Goal: Information Seeking & Learning: Learn about a topic

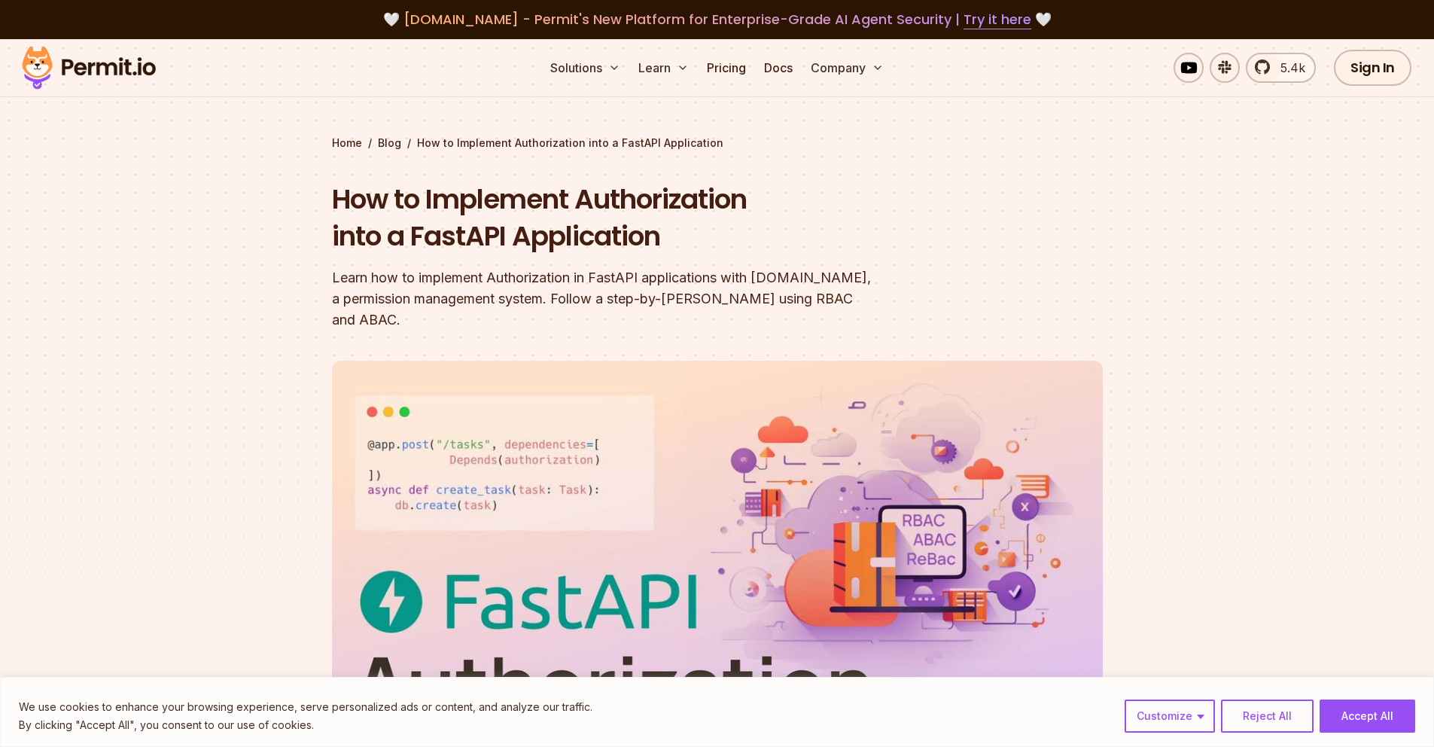
click at [93, 66] on img at bounding box center [89, 67] width 148 height 51
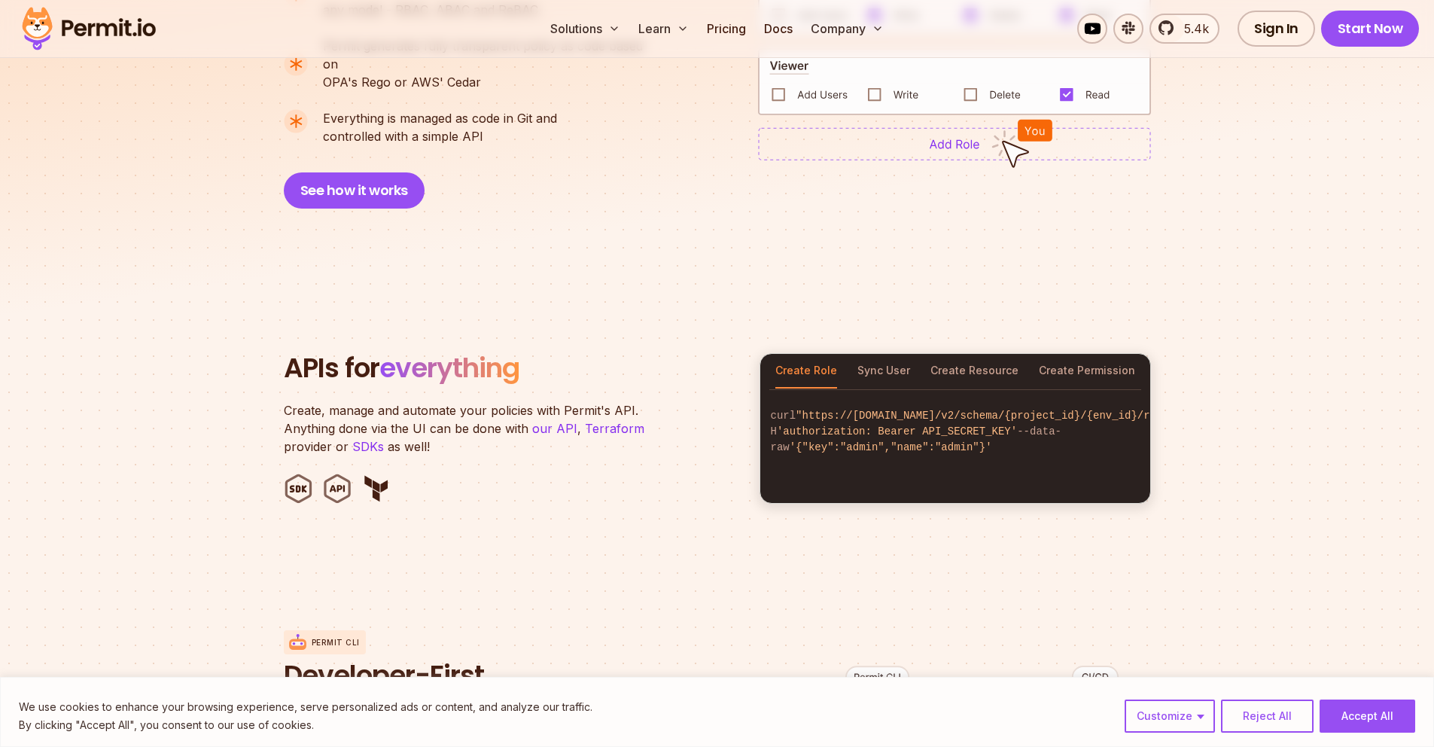
scroll to position [1383, 0]
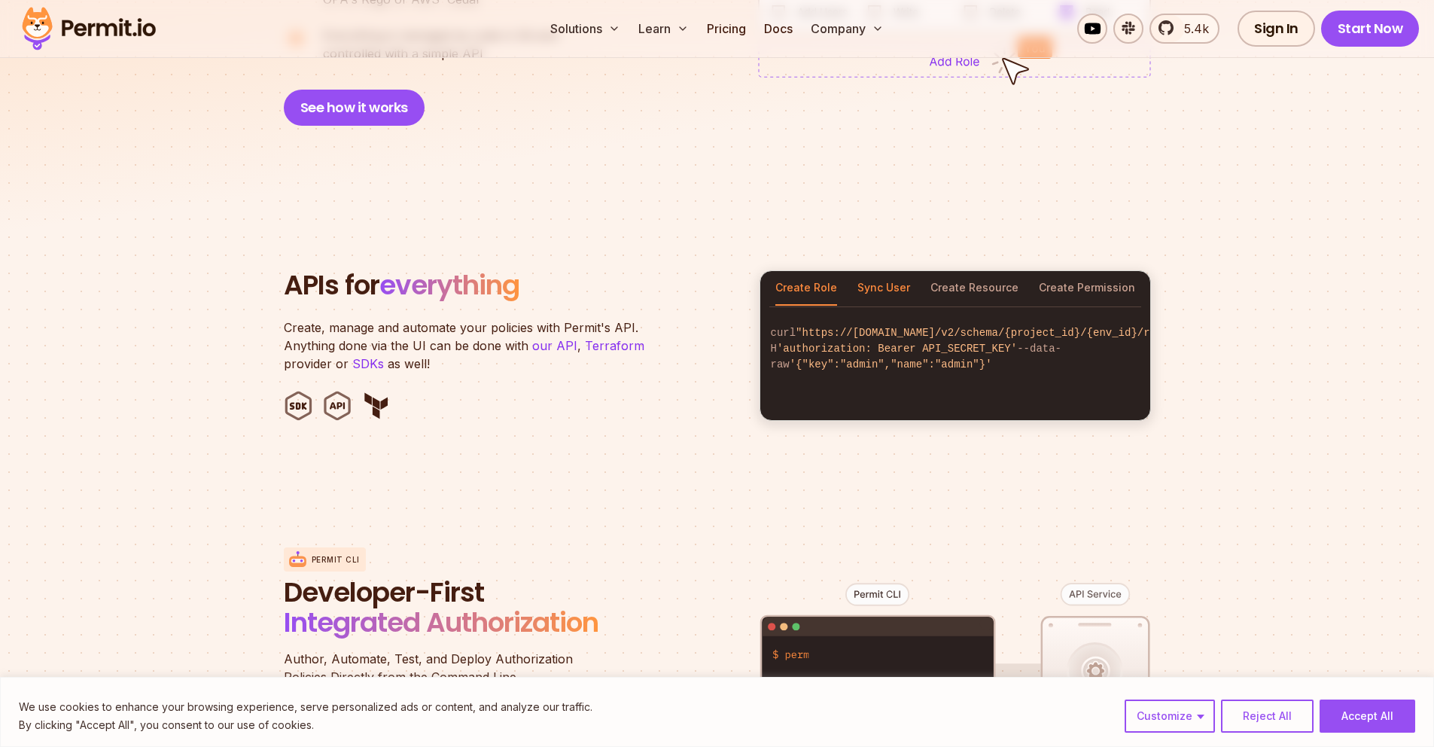
click at [884, 271] on button "Sync User" at bounding box center [883, 288] width 53 height 35
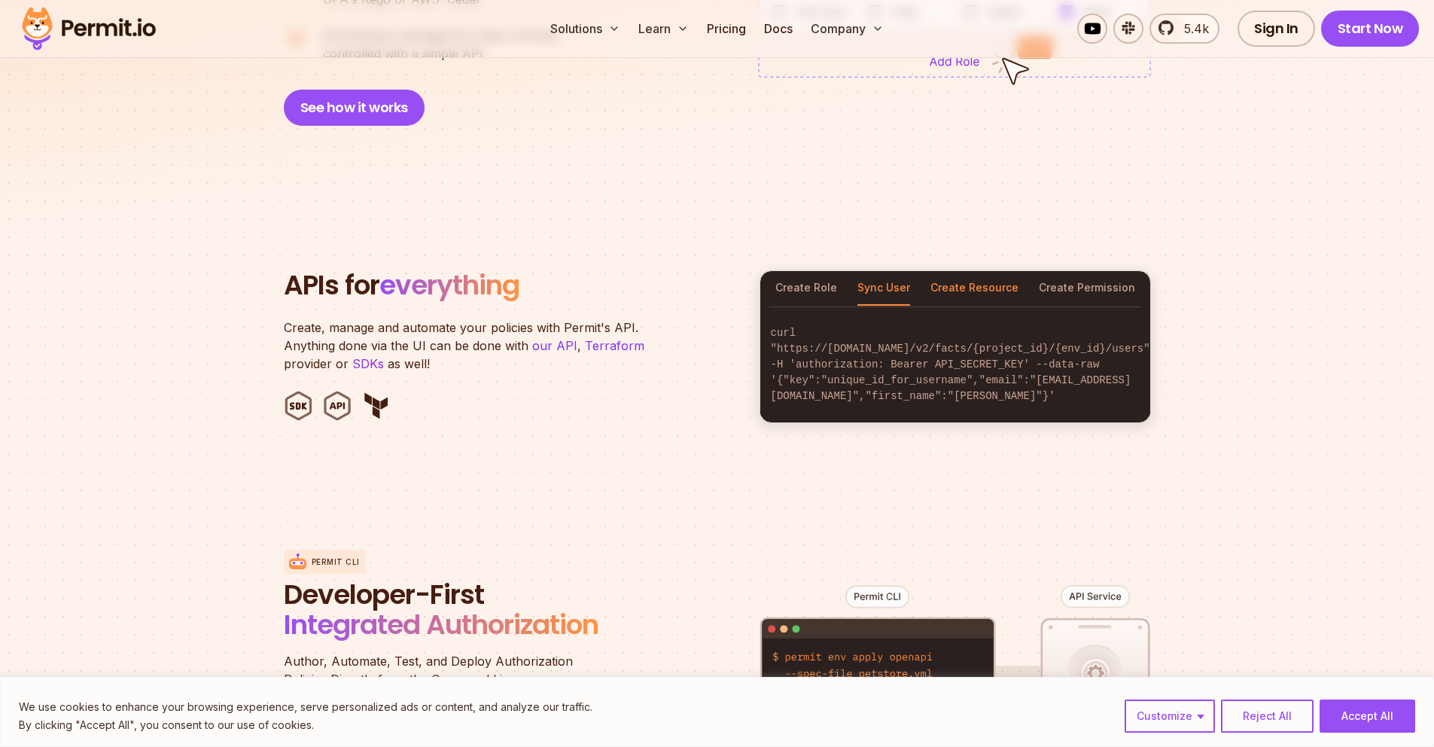
click at [1006, 272] on button "Create Resource" at bounding box center [974, 288] width 88 height 35
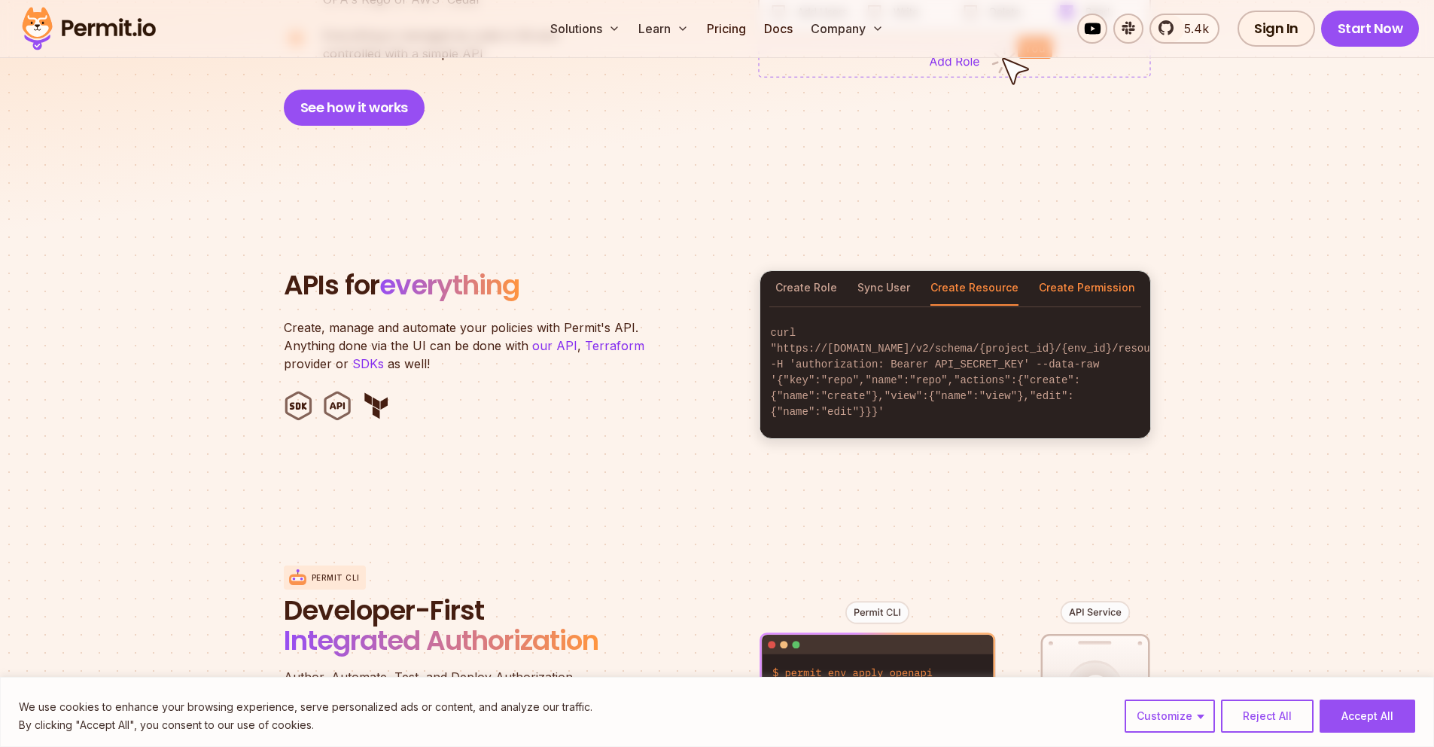
click at [1058, 273] on button "Create Permission" at bounding box center [1087, 288] width 96 height 35
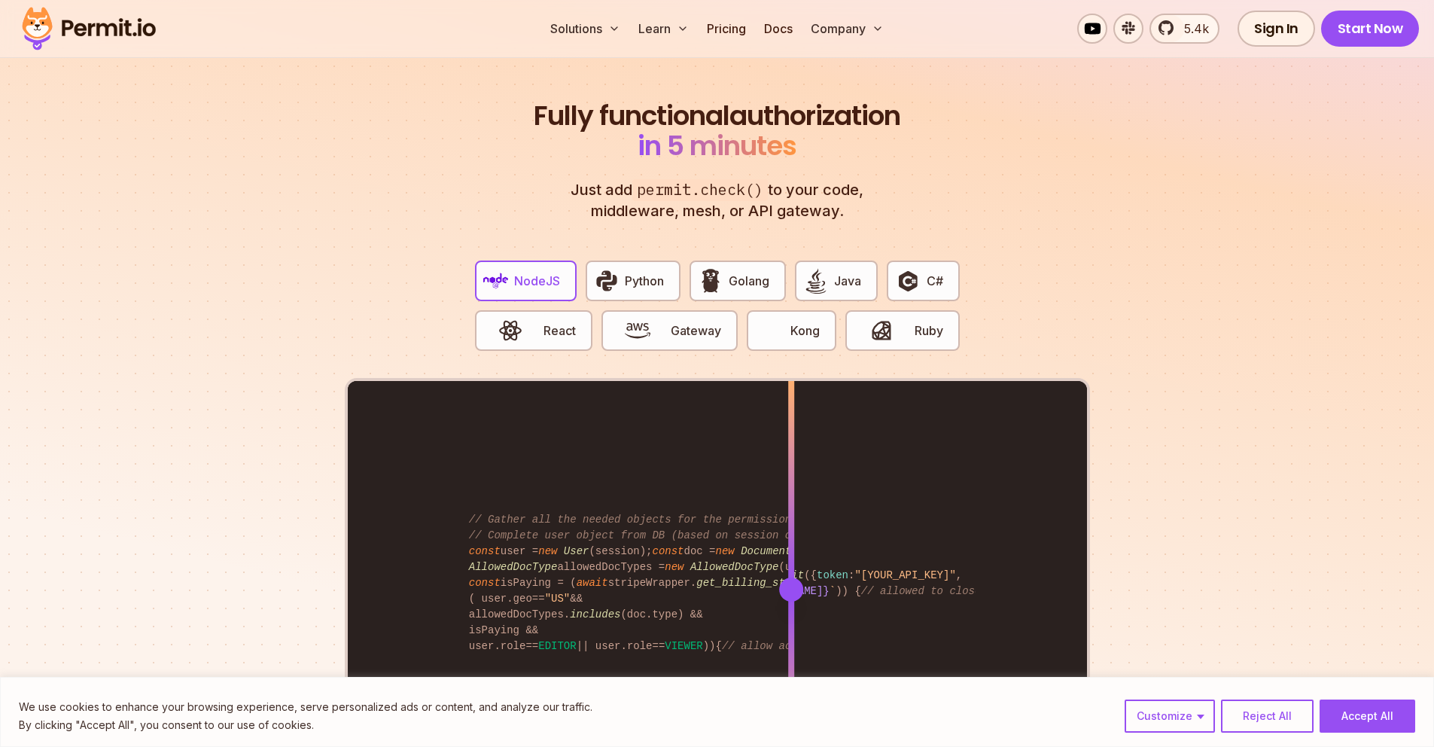
scroll to position [2803, 0]
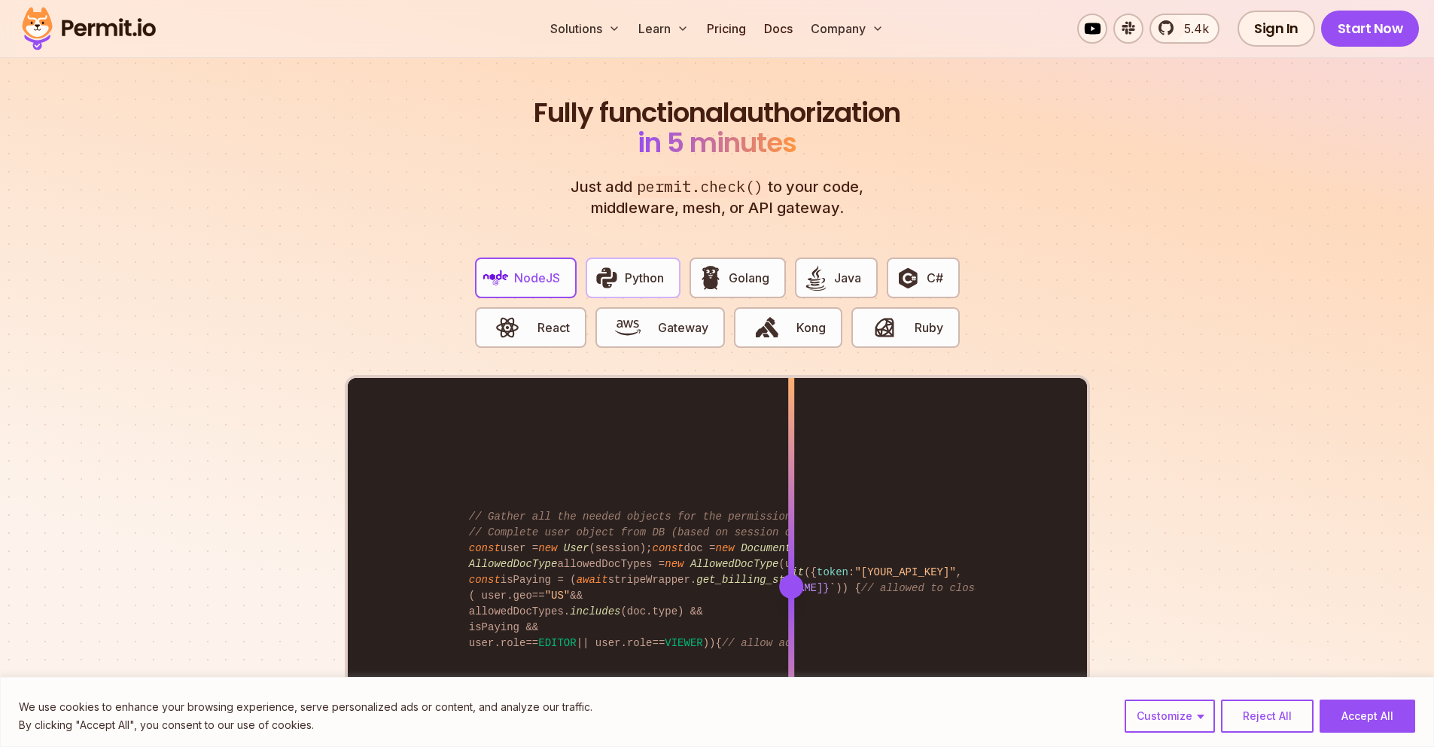
click at [633, 257] on button "Python" at bounding box center [633, 277] width 95 height 41
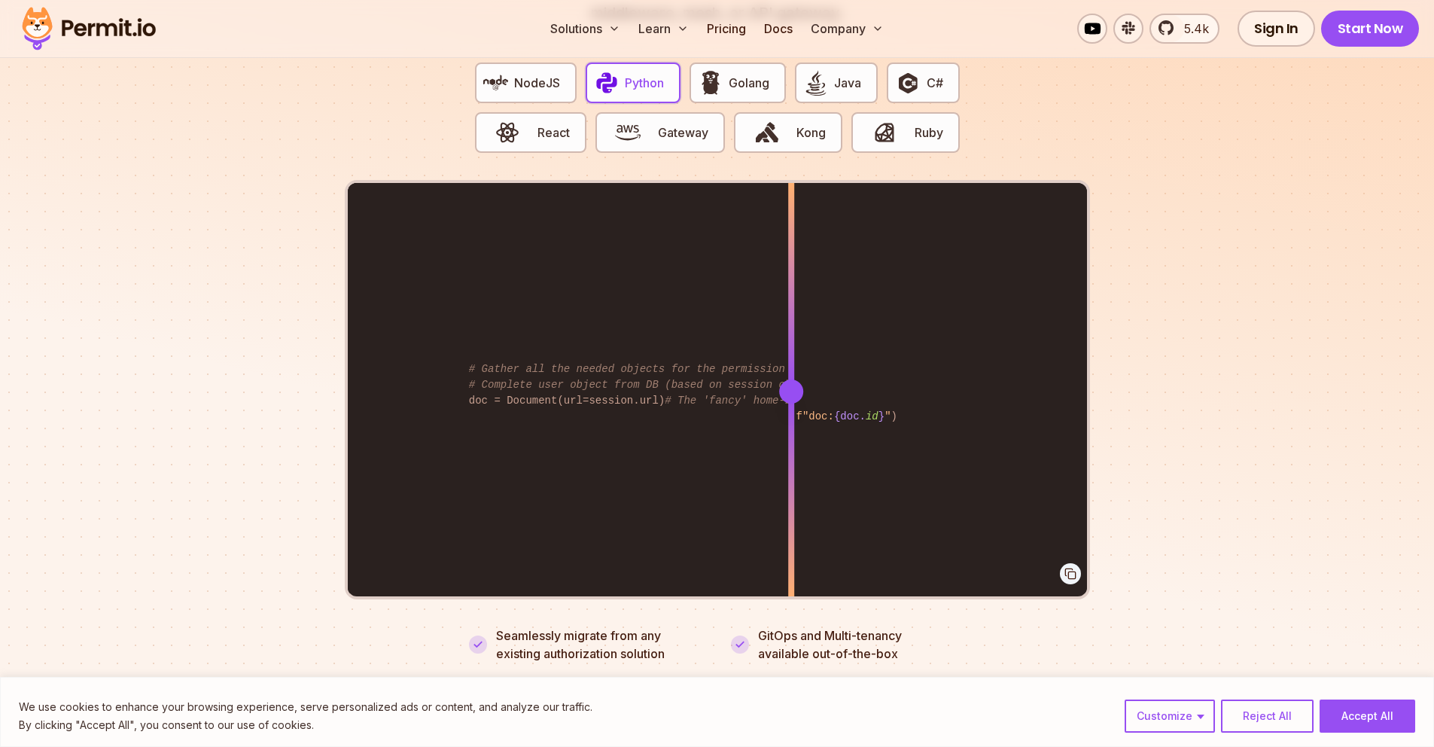
scroll to position [2945, 0]
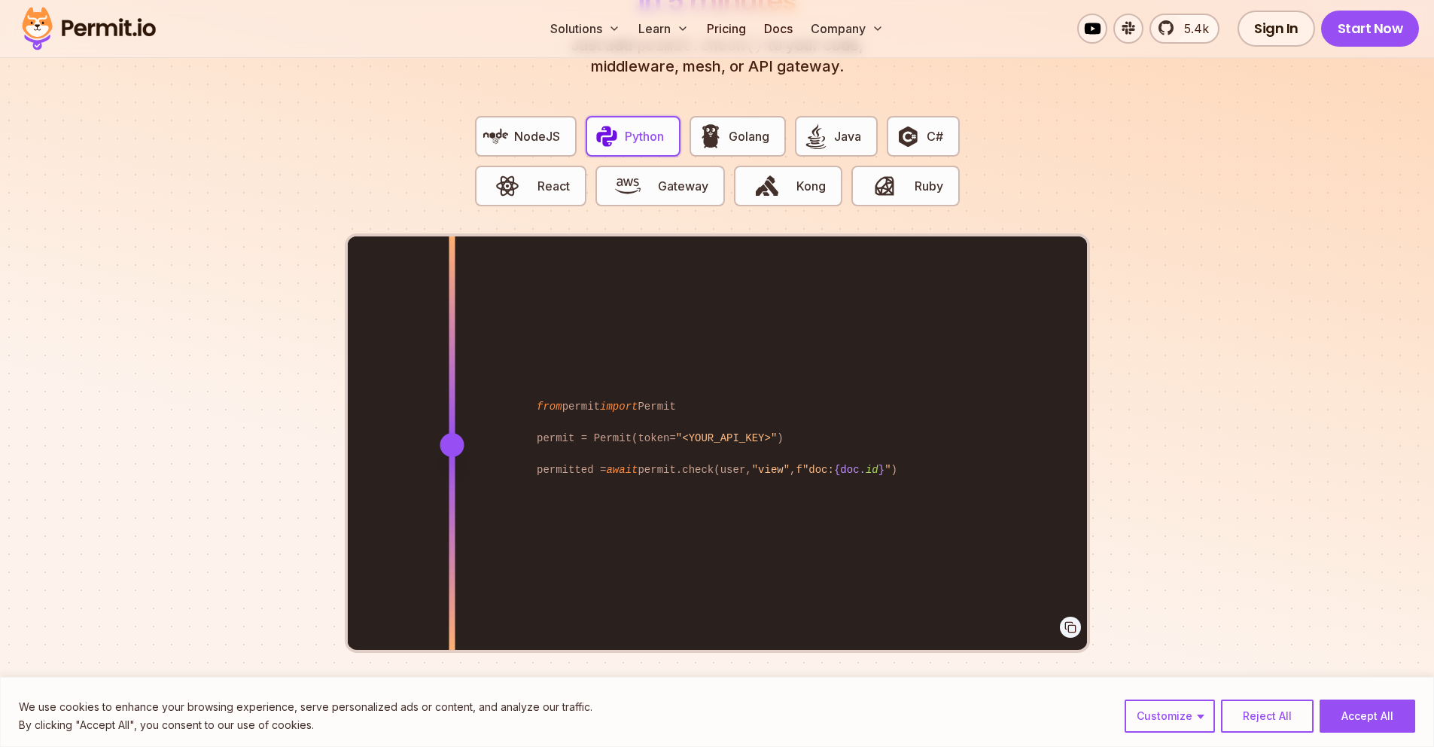
drag, startPoint x: 787, startPoint y: 425, endPoint x: 452, endPoint y: 414, distance: 335.9
click at [452, 433] on div at bounding box center [452, 445] width 24 height 24
click at [940, 127] on span "C#" at bounding box center [935, 136] width 17 height 18
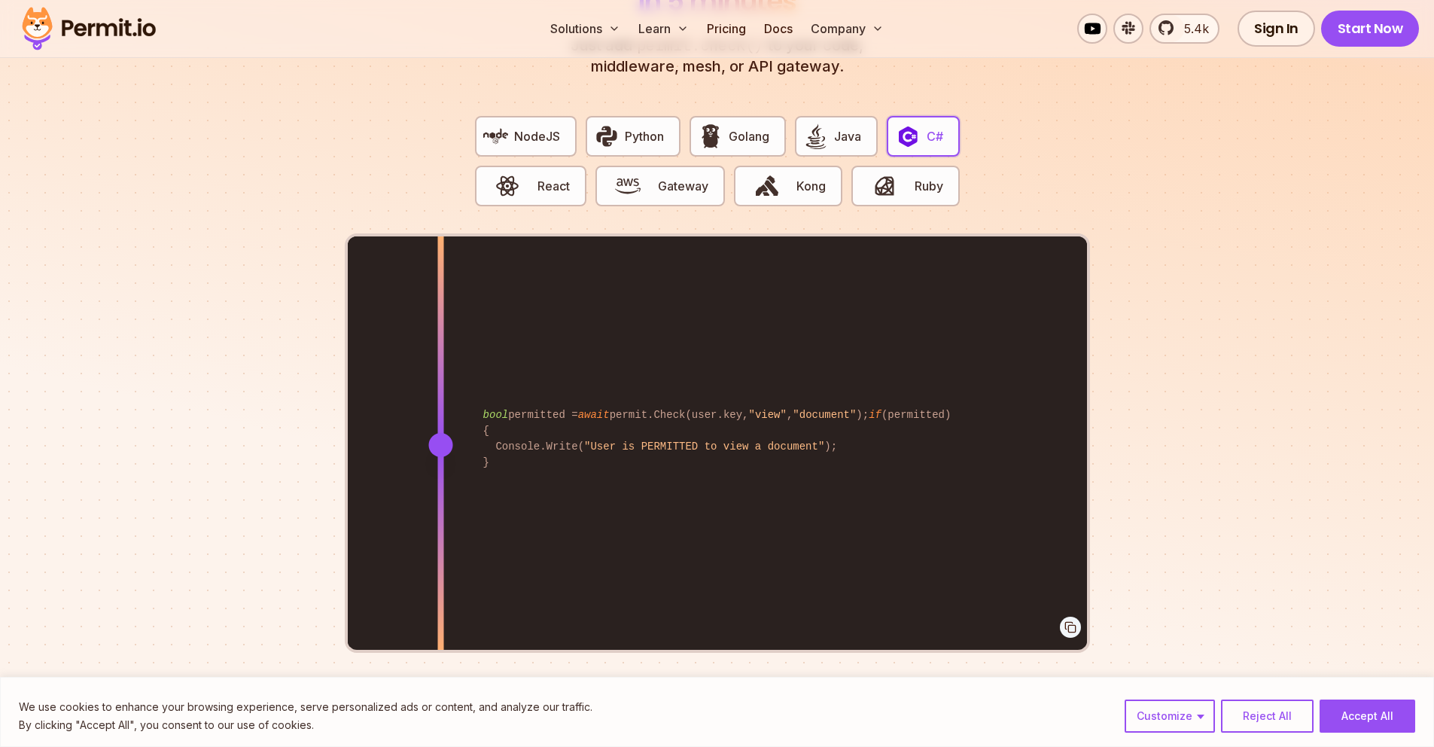
drag, startPoint x: 795, startPoint y: 432, endPoint x: 440, endPoint y: 438, distance: 354.6
click at [440, 438] on div at bounding box center [440, 444] width 6 height 416
click at [844, 127] on span "Java" at bounding box center [847, 136] width 27 height 18
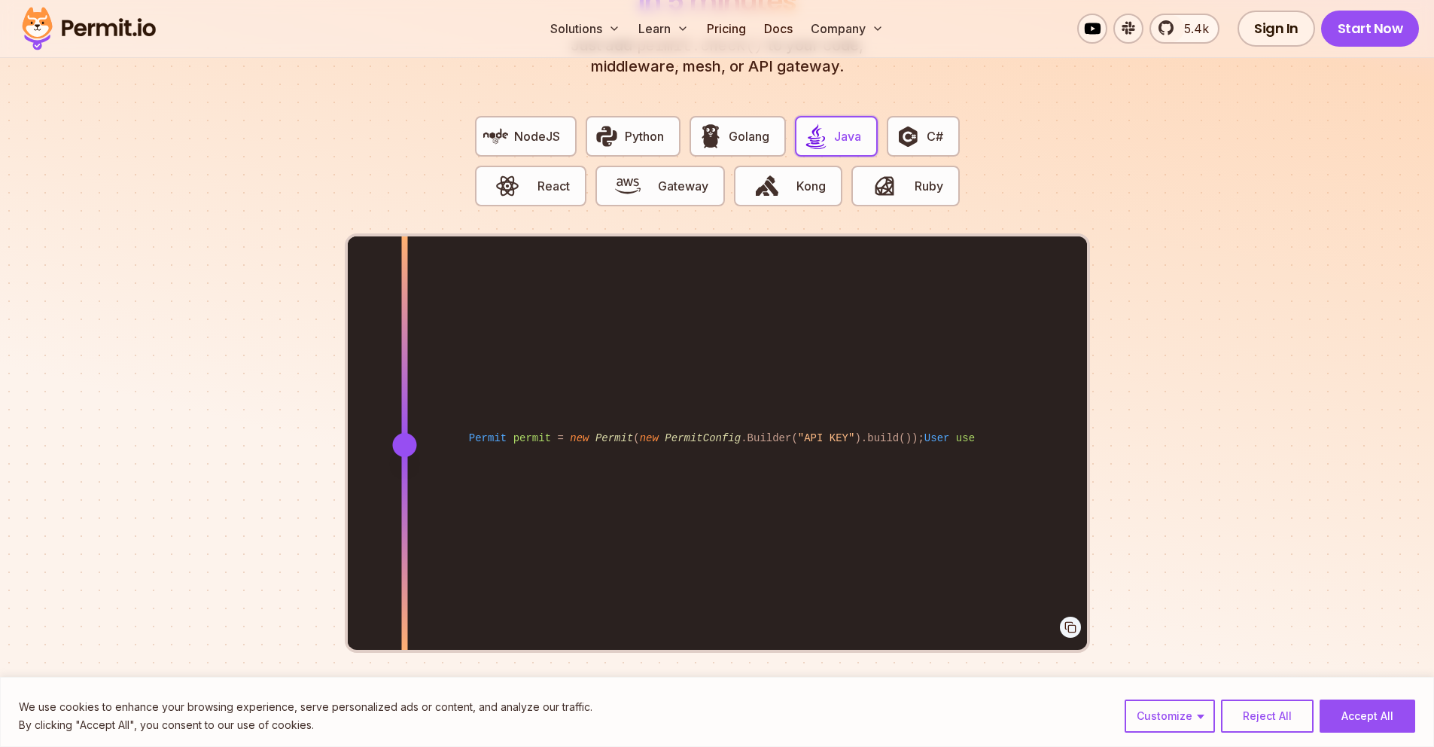
drag, startPoint x: 790, startPoint y: 428, endPoint x: 404, endPoint y: 391, distance: 387.1
click at [404, 391] on div at bounding box center [404, 444] width 6 height 416
click at [802, 177] on span "Kong" at bounding box center [810, 186] width 29 height 18
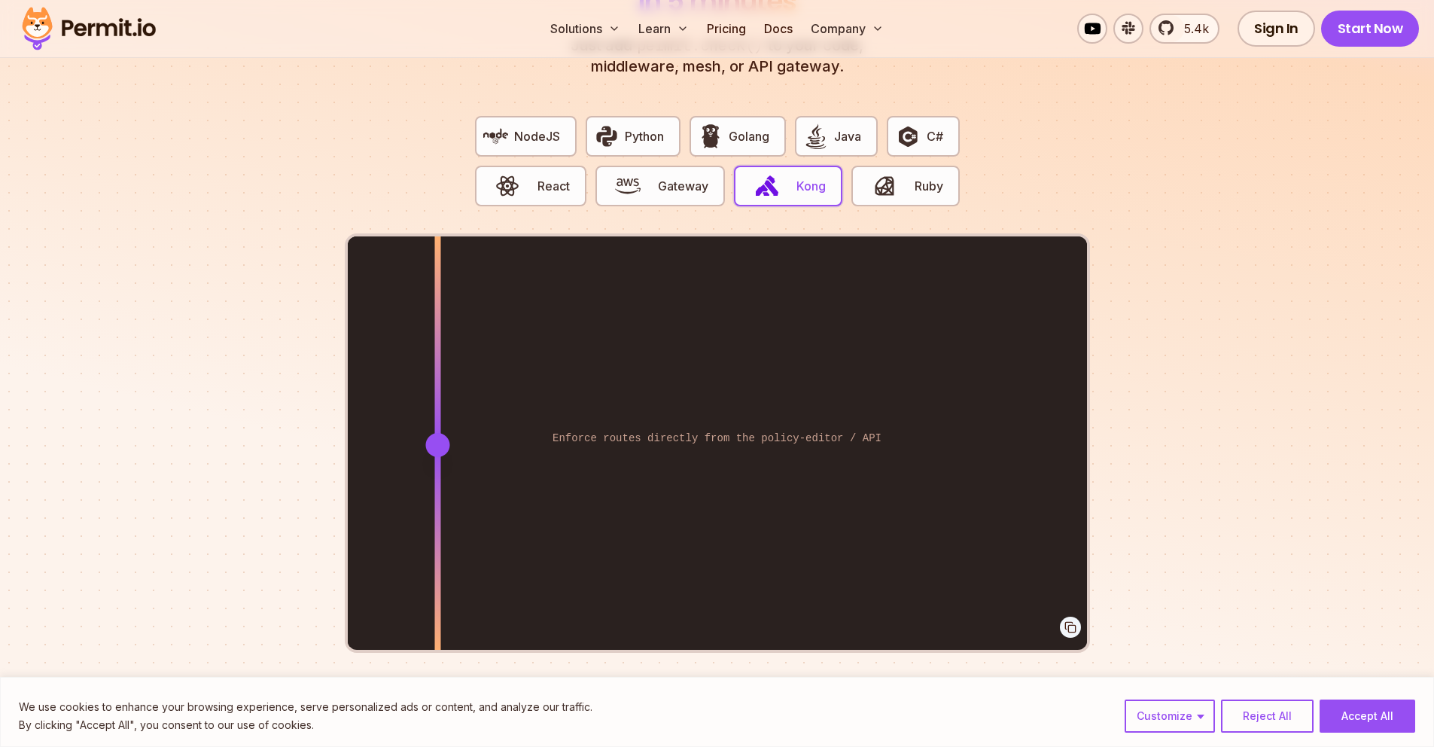
drag, startPoint x: 794, startPoint y: 425, endPoint x: 437, endPoint y: 394, distance: 358.1
click at [437, 394] on div at bounding box center [437, 444] width 6 height 416
click at [677, 177] on span "Gateway" at bounding box center [683, 186] width 50 height 18
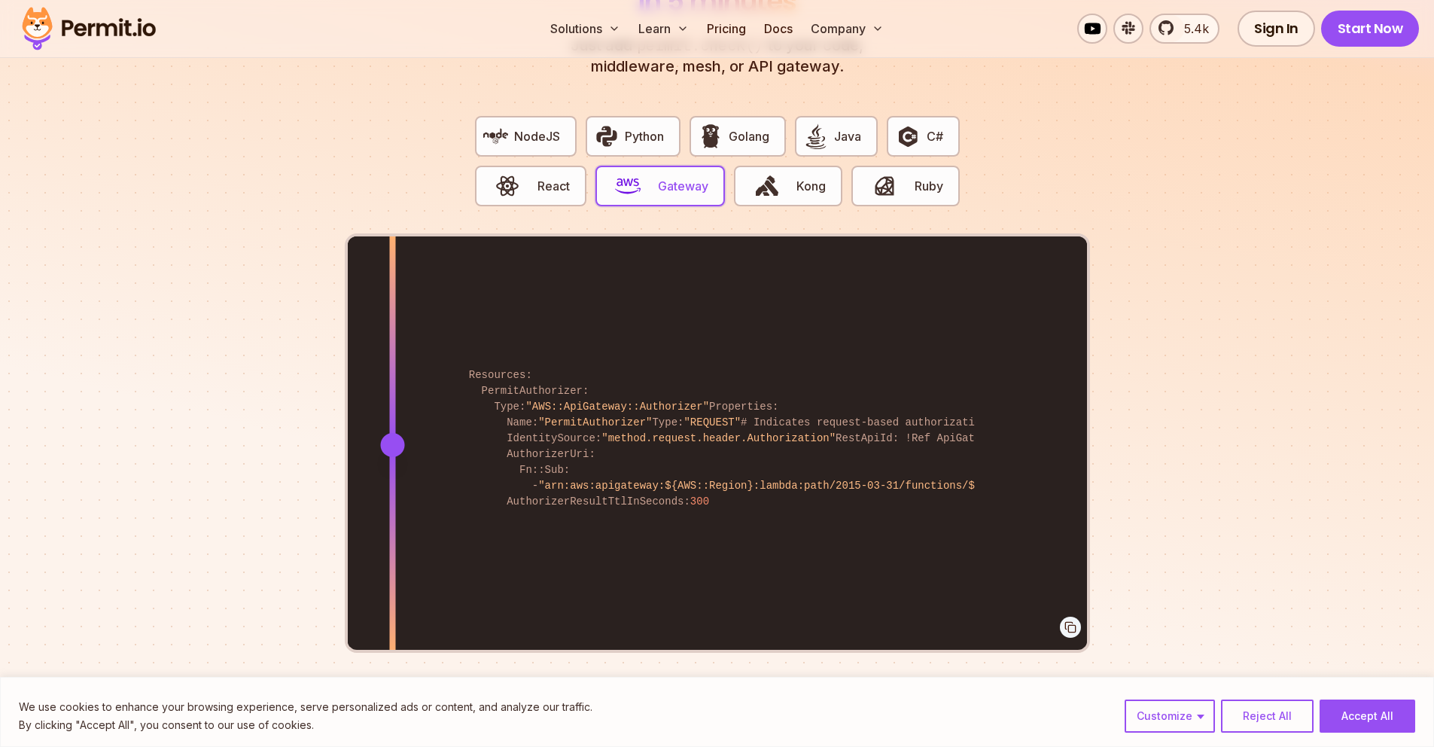
drag, startPoint x: 792, startPoint y: 426, endPoint x: 392, endPoint y: 419, distance: 399.8
click at [392, 433] on div at bounding box center [392, 445] width 24 height 24
click at [544, 177] on span "React" at bounding box center [553, 186] width 32 height 18
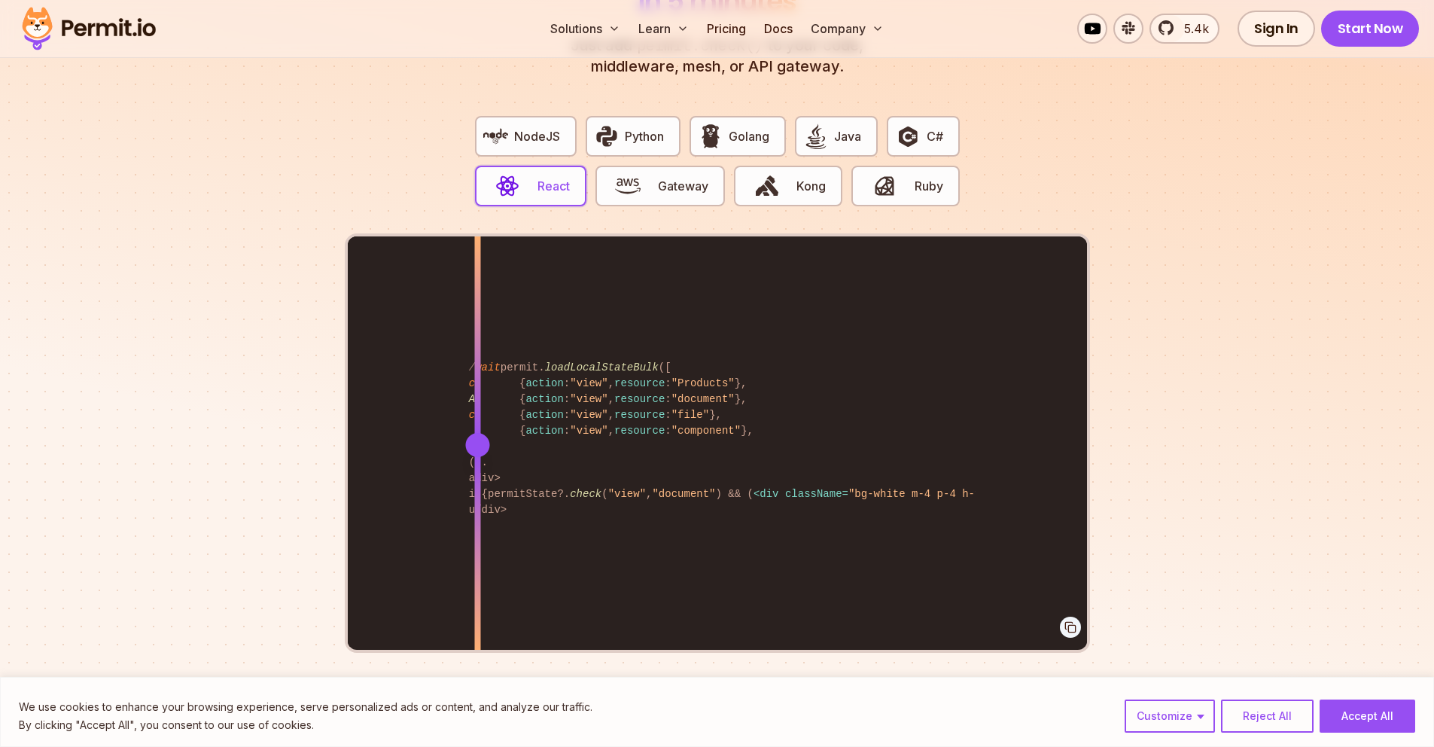
drag, startPoint x: 784, startPoint y: 432, endPoint x: 477, endPoint y: 425, distance: 307.2
click at [477, 433] on div at bounding box center [477, 445] width 24 height 24
click at [550, 127] on span "NodeJS" at bounding box center [537, 136] width 46 height 18
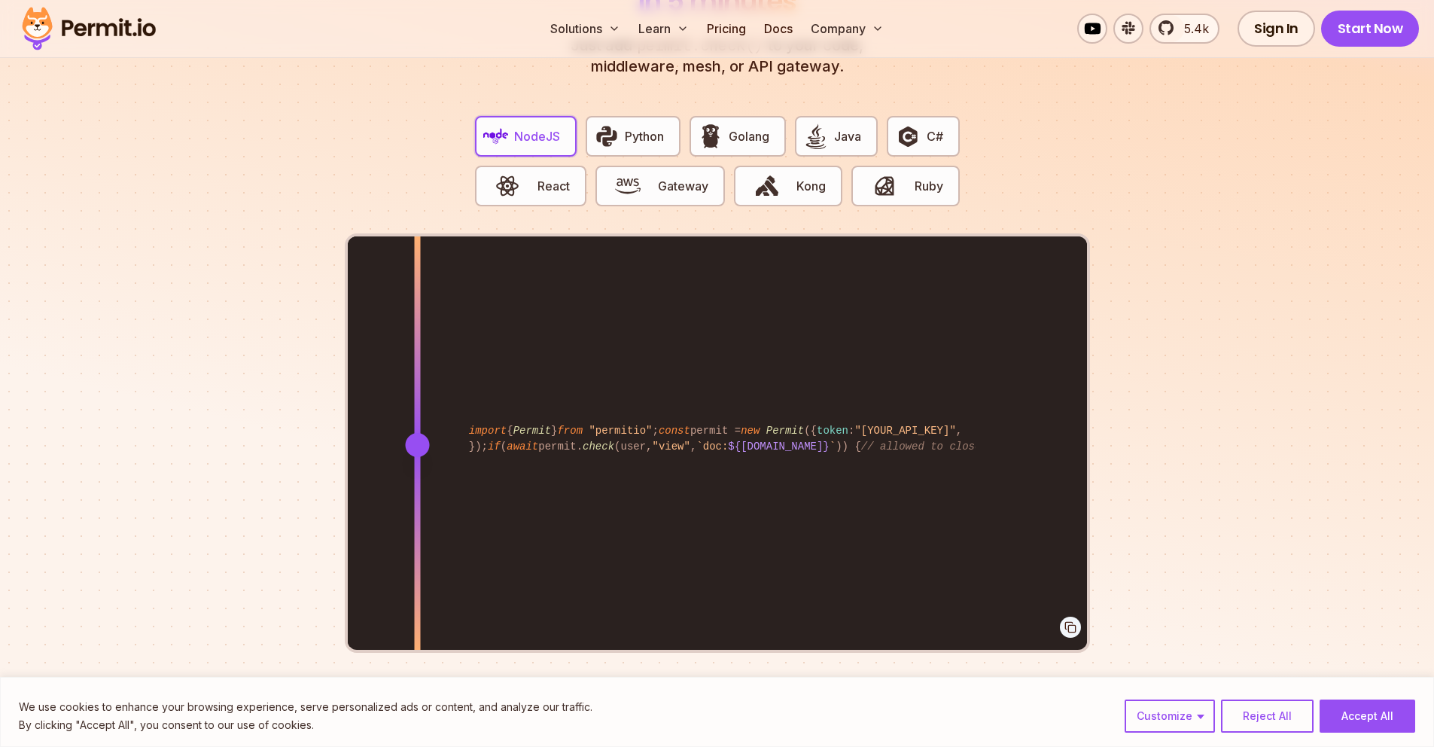
drag, startPoint x: 789, startPoint y: 423, endPoint x: 417, endPoint y: 408, distance: 372.2
click at [417, 408] on div at bounding box center [417, 444] width 6 height 416
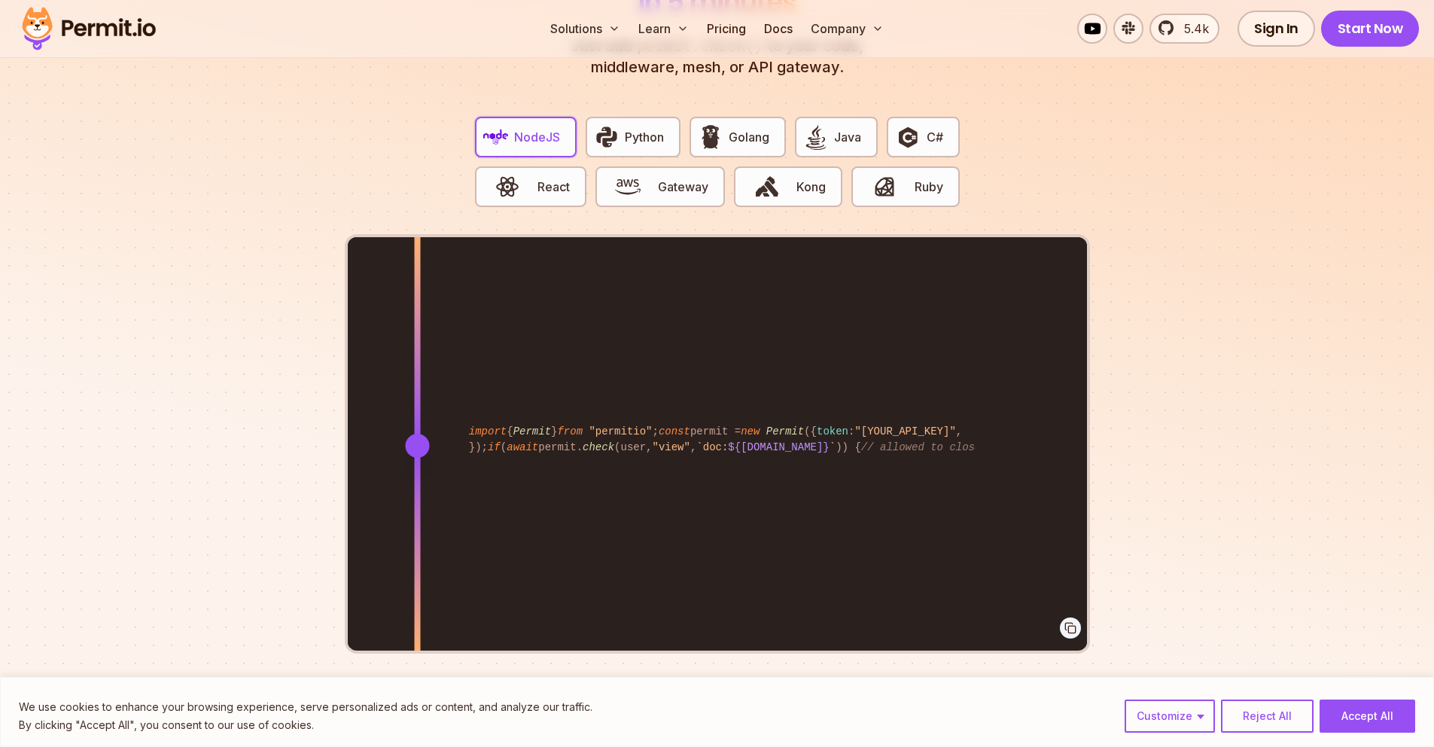
scroll to position [2926, 0]
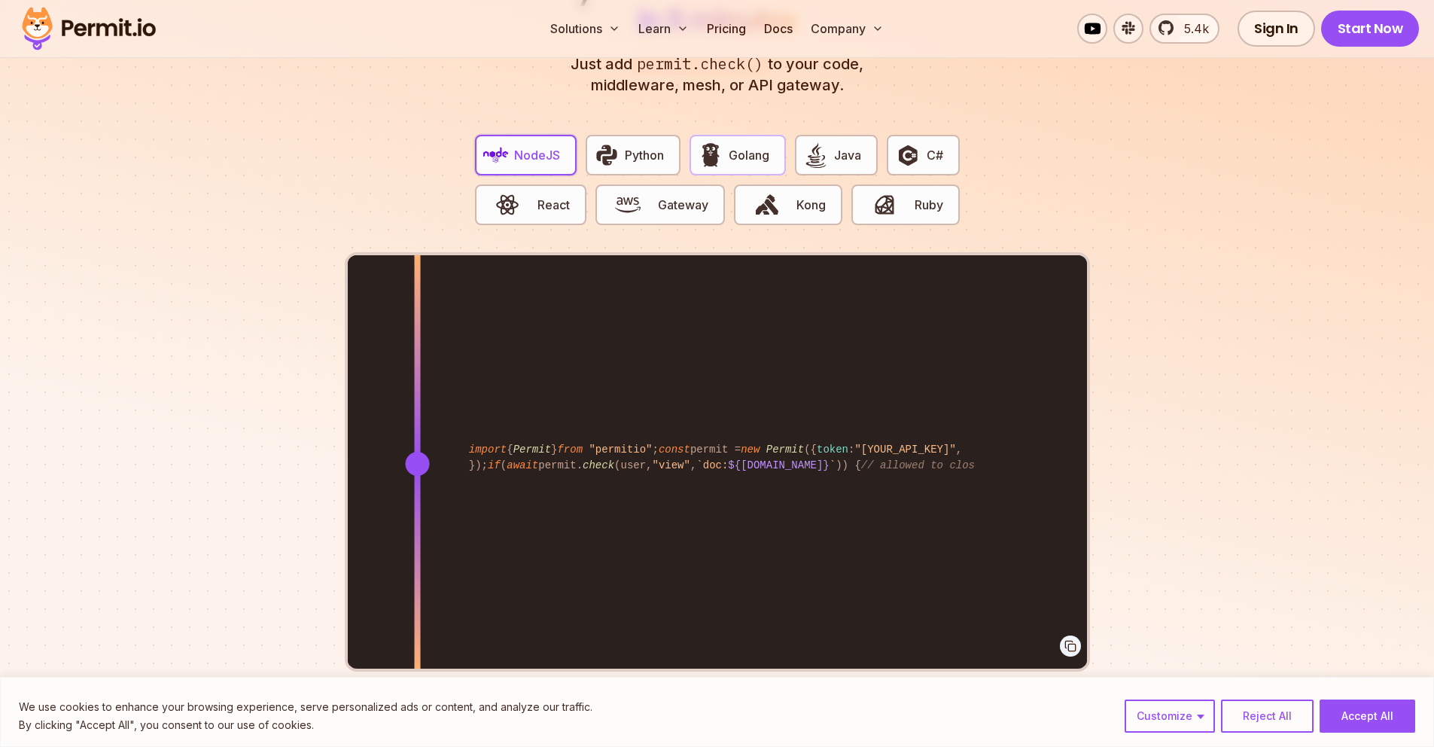
click at [732, 146] on span "Golang" at bounding box center [749, 155] width 41 height 18
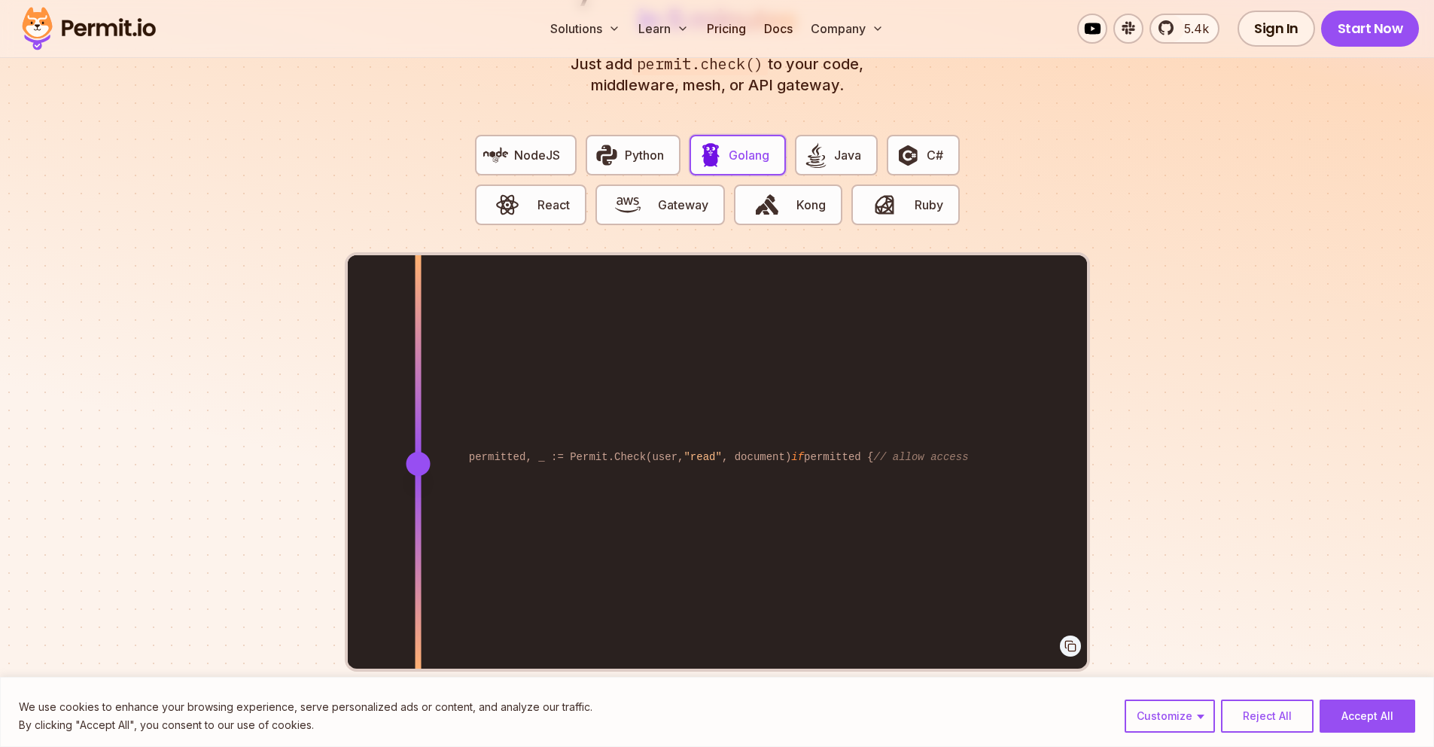
drag, startPoint x: 793, startPoint y: 444, endPoint x: 418, endPoint y: 411, distance: 376.3
click at [418, 411] on div at bounding box center [418, 463] width 6 height 416
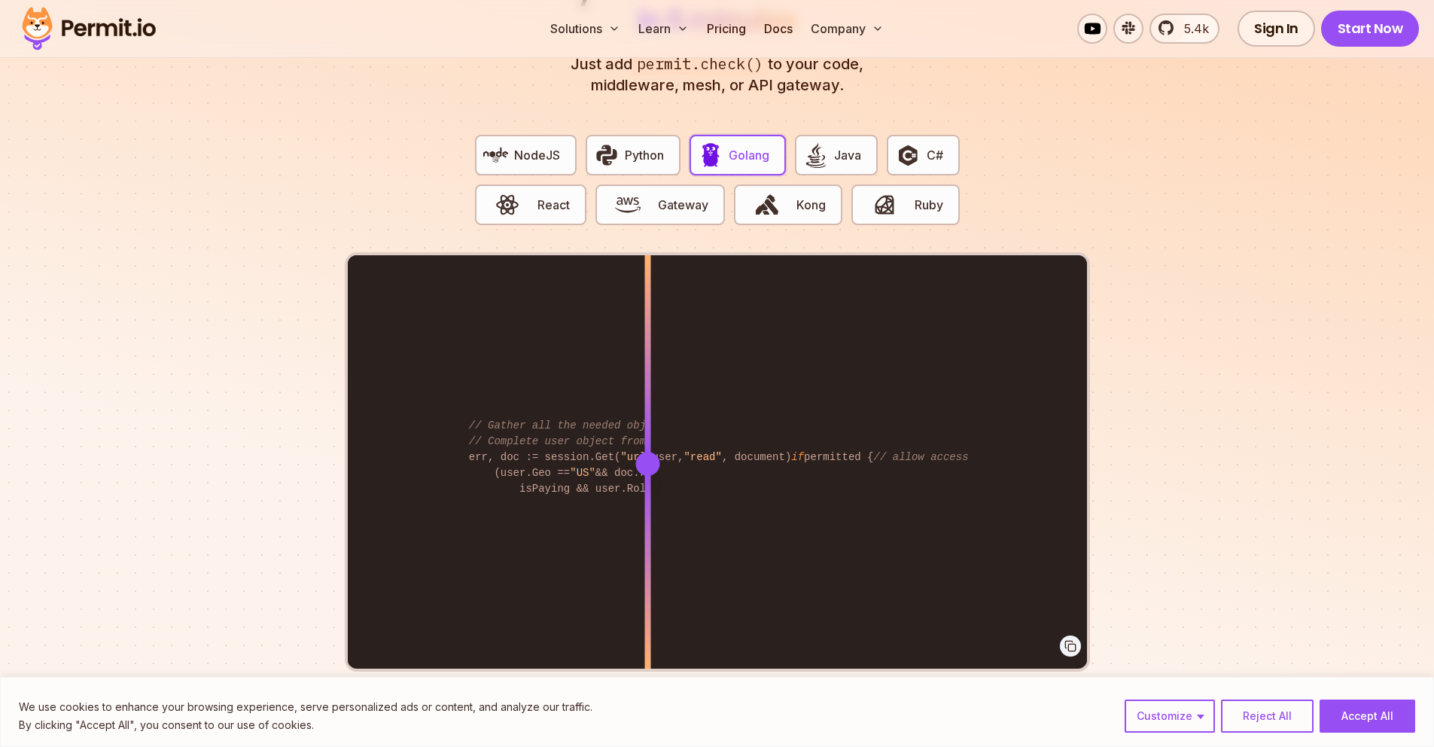
drag, startPoint x: 418, startPoint y: 441, endPoint x: 647, endPoint y: 441, distance: 229.6
click at [647, 452] on div at bounding box center [647, 464] width 24 height 24
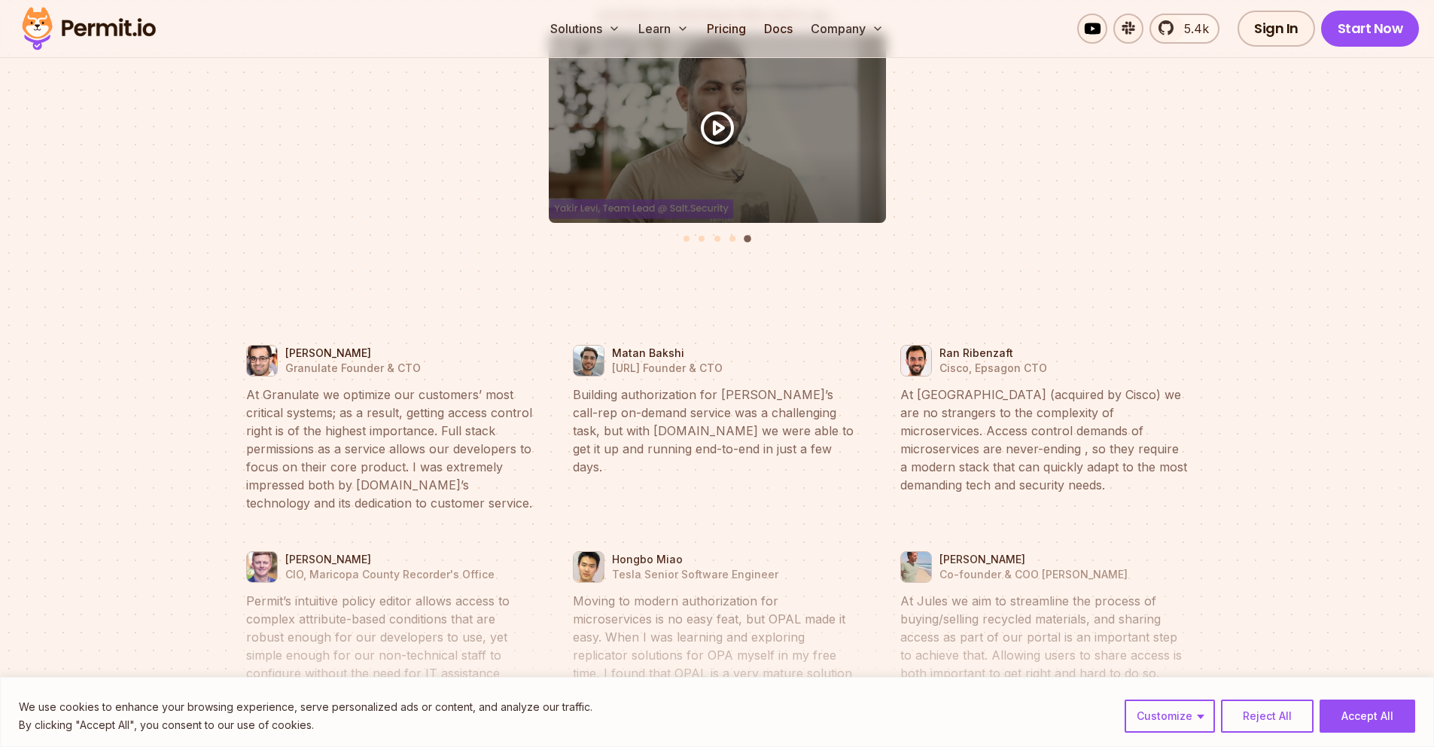
scroll to position [6788, 0]
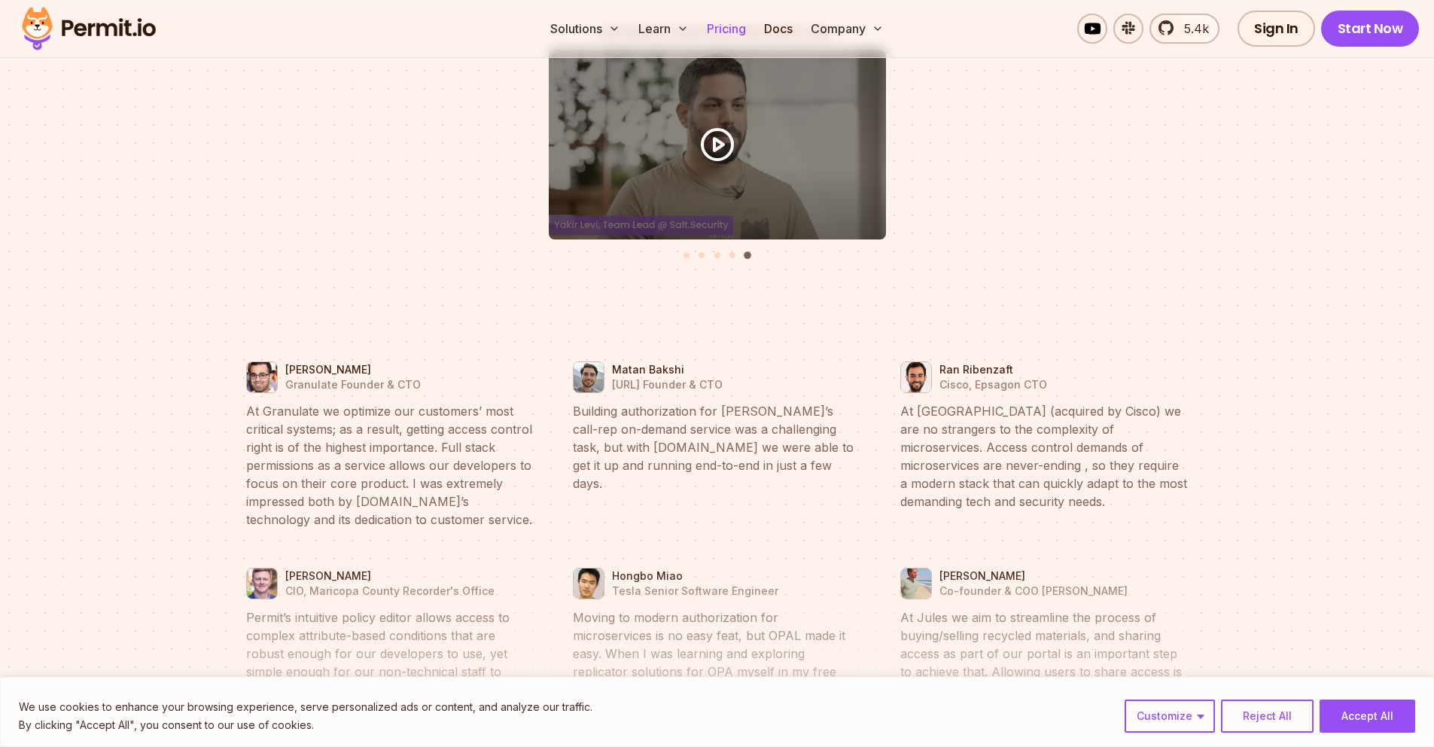
click at [737, 29] on link "Pricing" at bounding box center [726, 29] width 51 height 30
